Goal: Check status: Check status

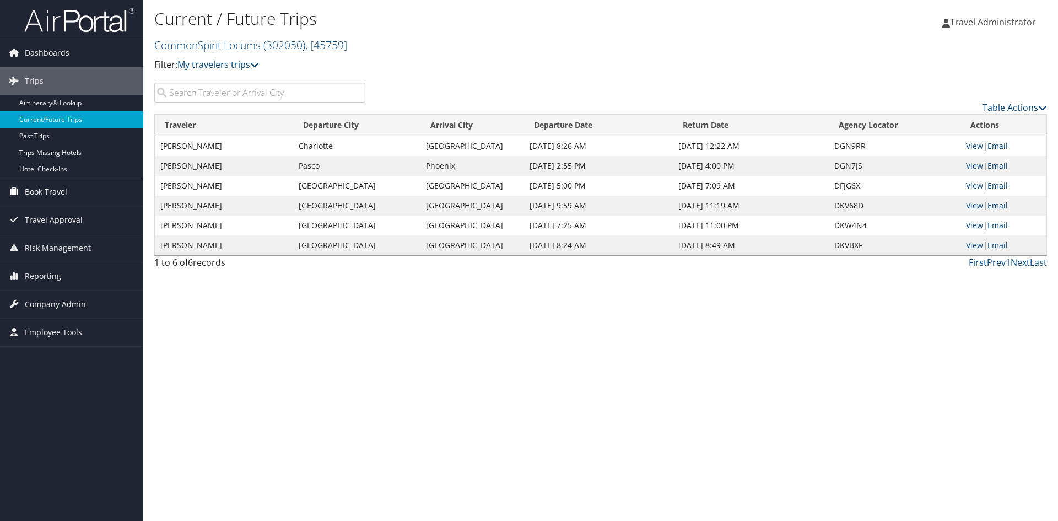
click at [59, 197] on span "Book Travel" at bounding box center [46, 192] width 42 height 28
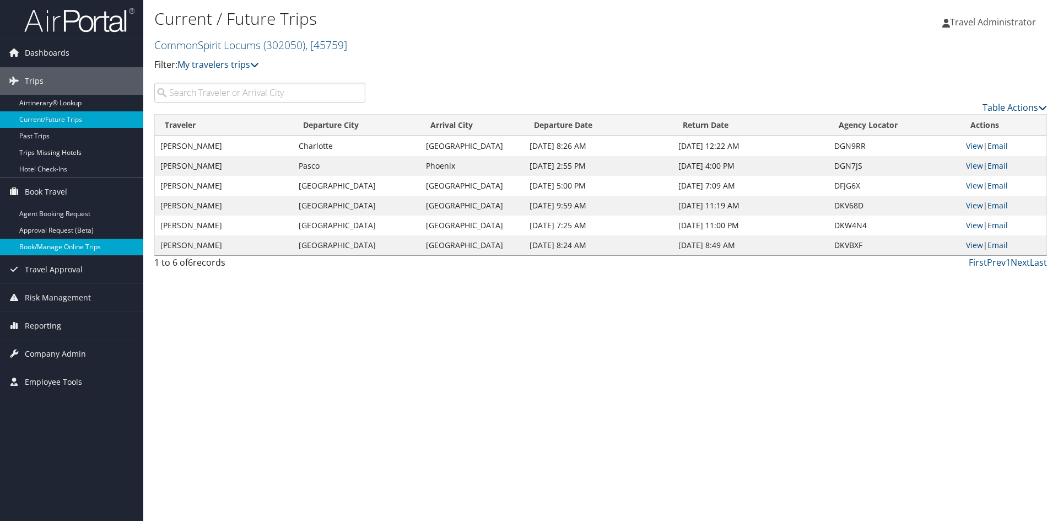
click at [65, 249] on link "Book/Manage Online Trips" at bounding box center [71, 247] width 143 height 17
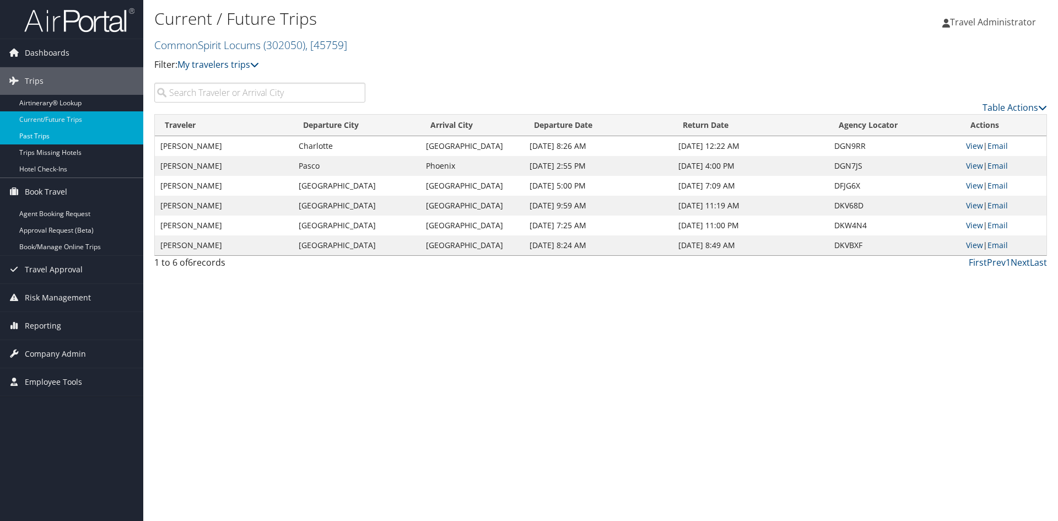
click at [63, 133] on link "Past Trips" at bounding box center [71, 136] width 143 height 17
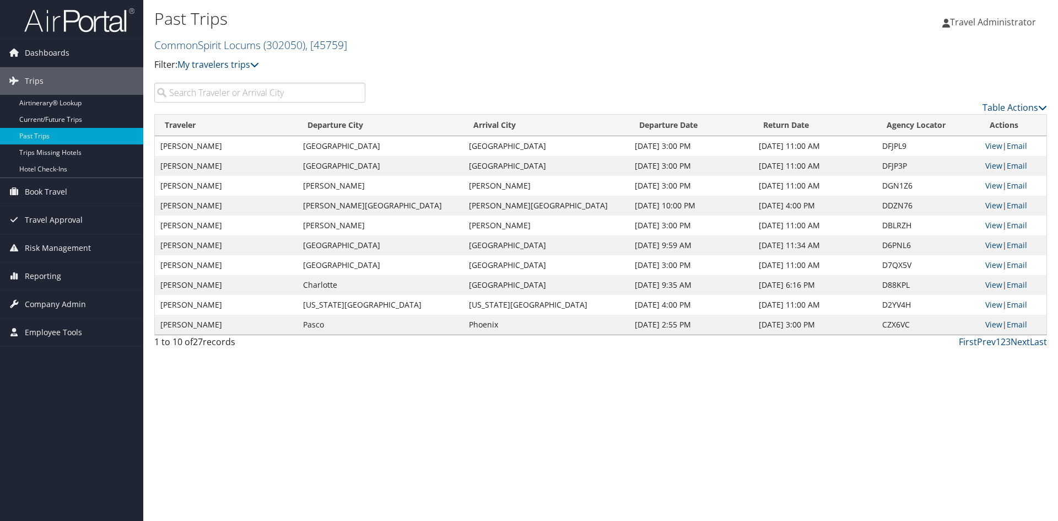
click at [242, 94] on input "search" at bounding box center [259, 93] width 211 height 20
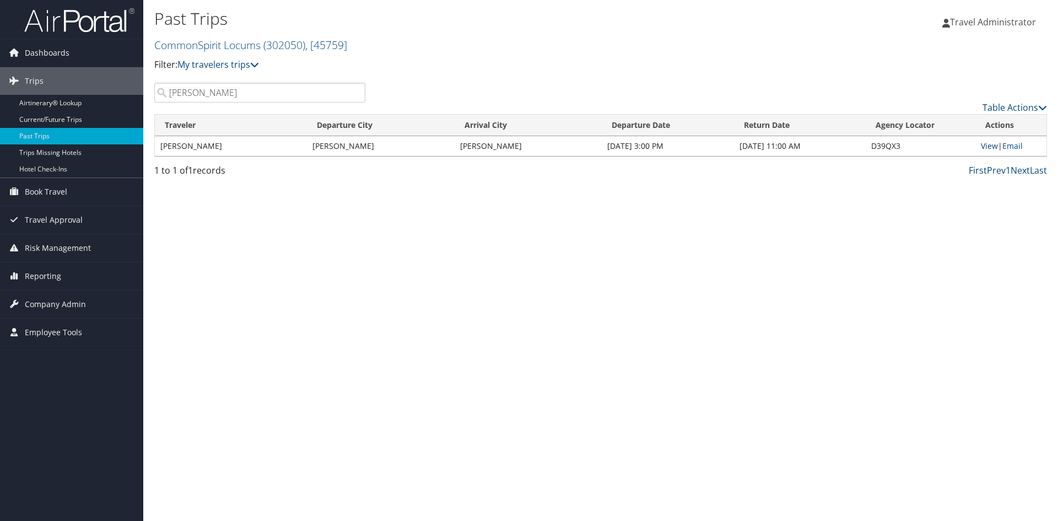
type input "brackett"
click at [990, 147] on link "View" at bounding box center [989, 146] width 17 height 10
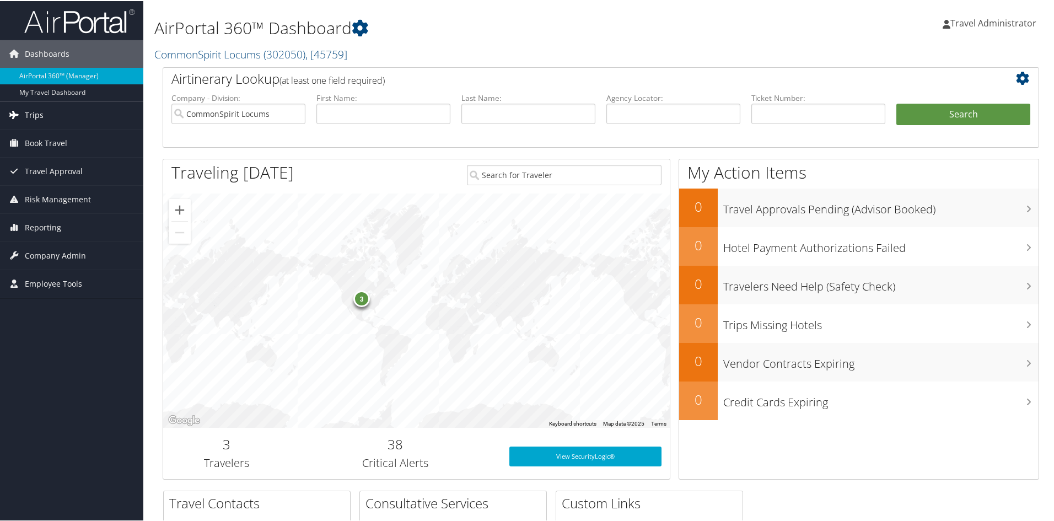
click at [39, 115] on span "Trips" at bounding box center [34, 114] width 19 height 28
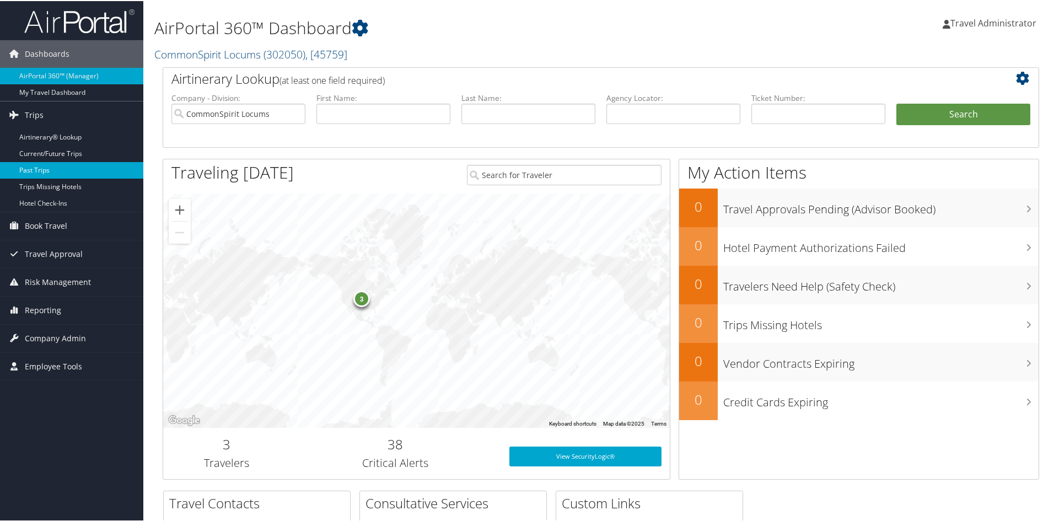
click at [47, 172] on link "Past Trips" at bounding box center [71, 169] width 143 height 17
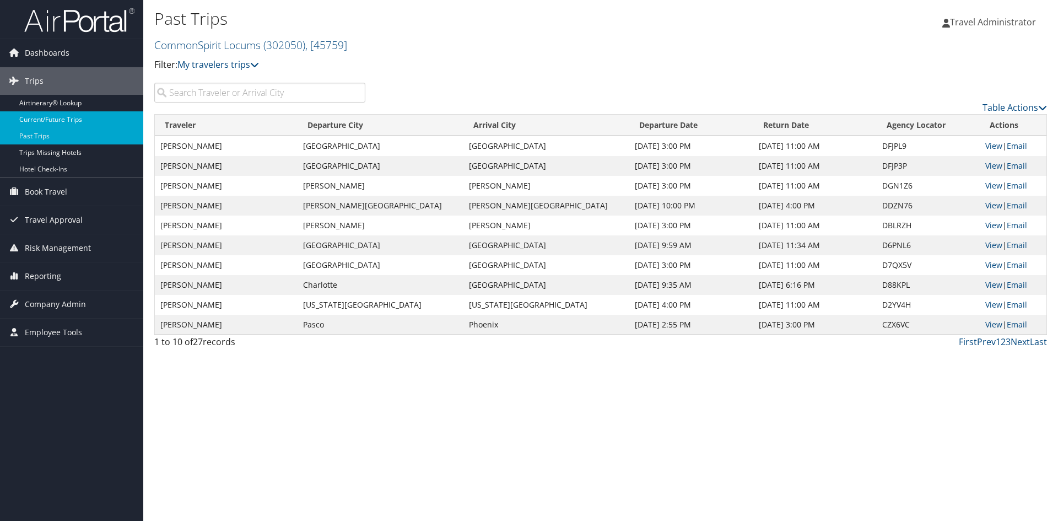
click at [45, 120] on link "Current/Future Trips" at bounding box center [71, 119] width 143 height 17
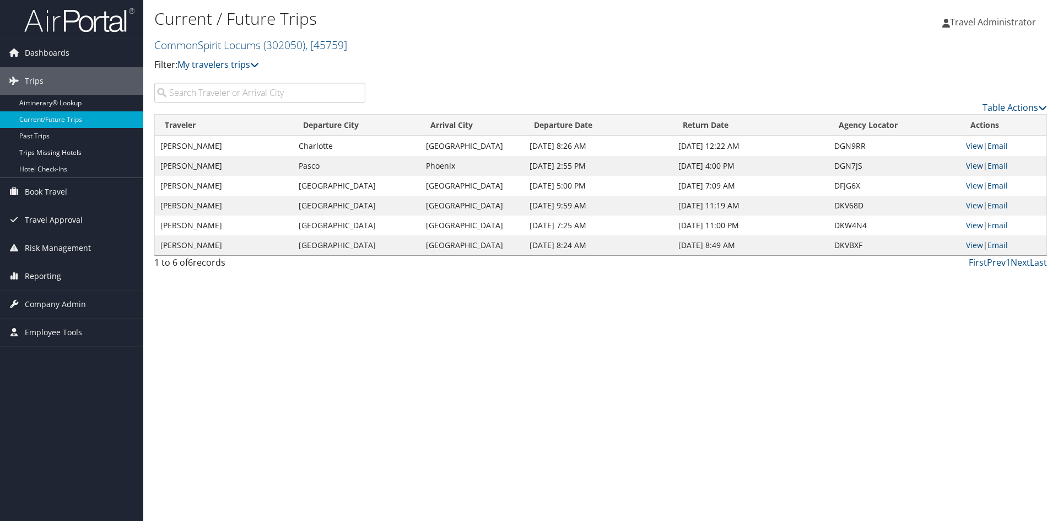
click at [978, 165] on link "View" at bounding box center [974, 165] width 17 height 10
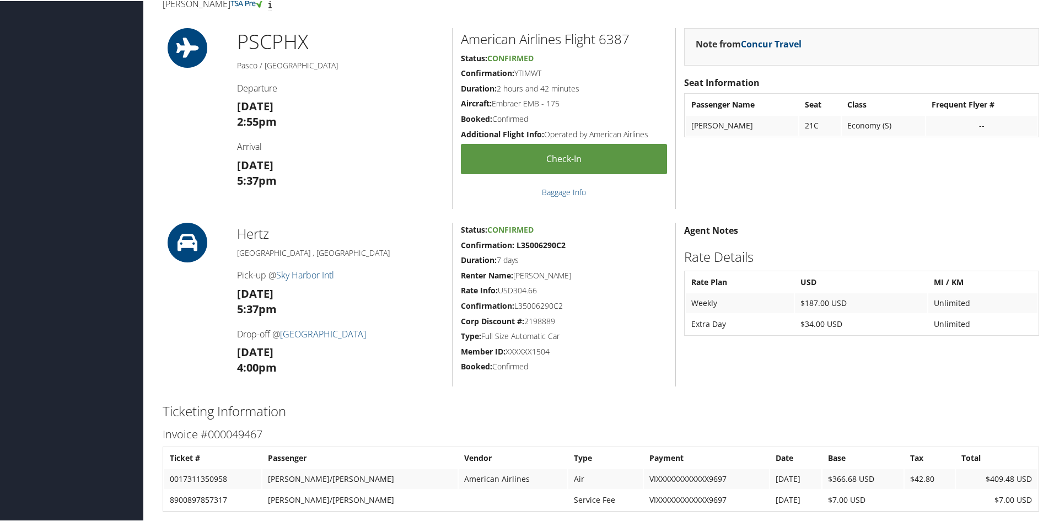
scroll to position [220, 0]
